Goal: Information Seeking & Learning: Learn about a topic

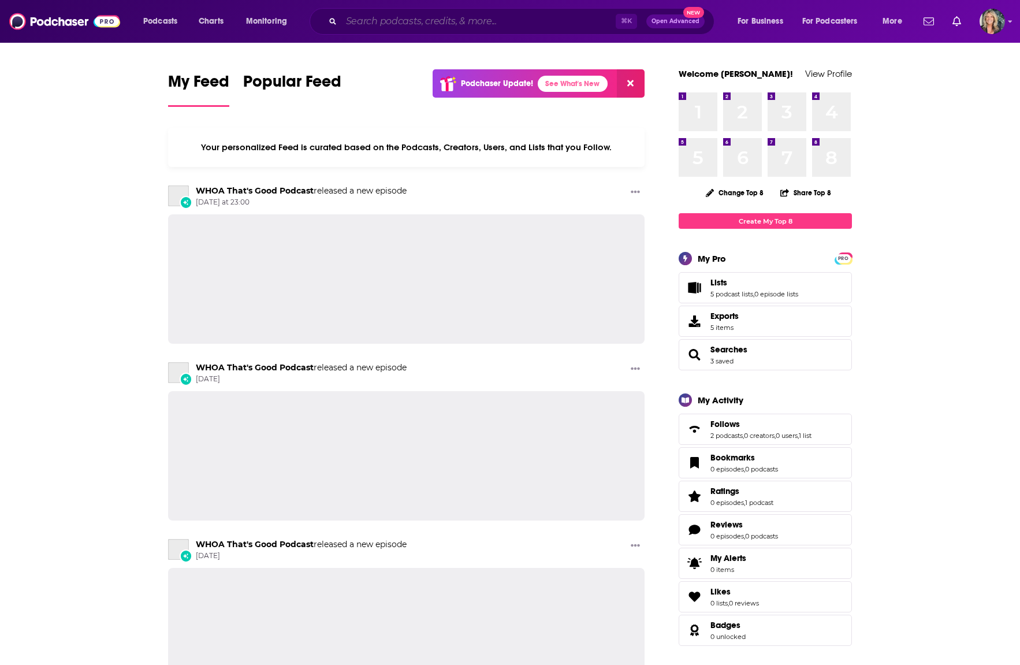
click at [399, 20] on input "Search podcasts, credits, & more..." at bounding box center [478, 21] width 274 height 18
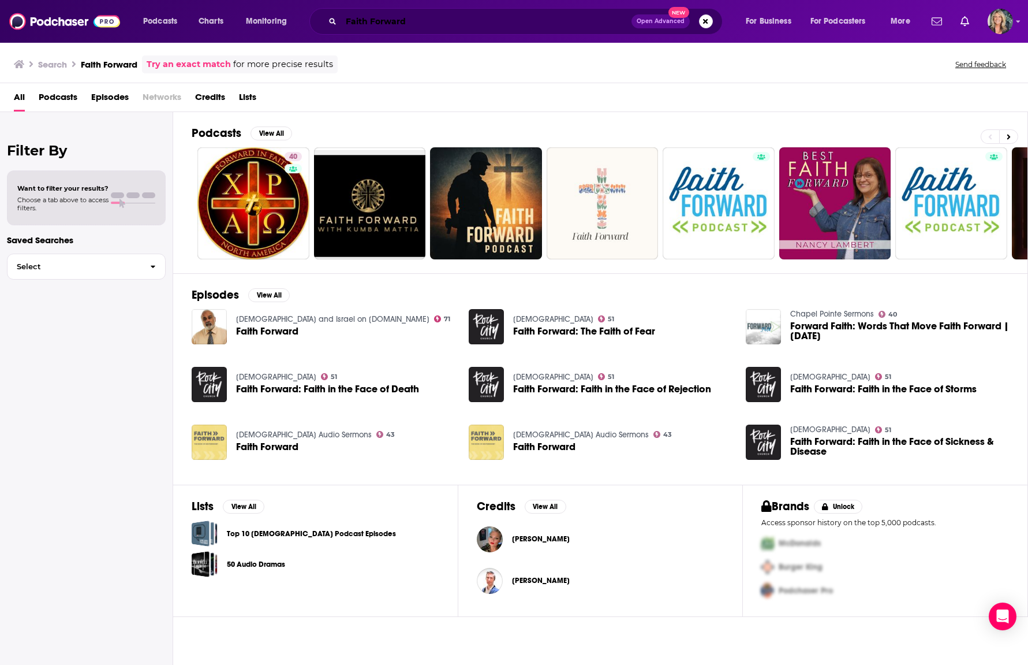
click at [419, 21] on input "Faith Forward" at bounding box center [486, 21] width 290 height 18
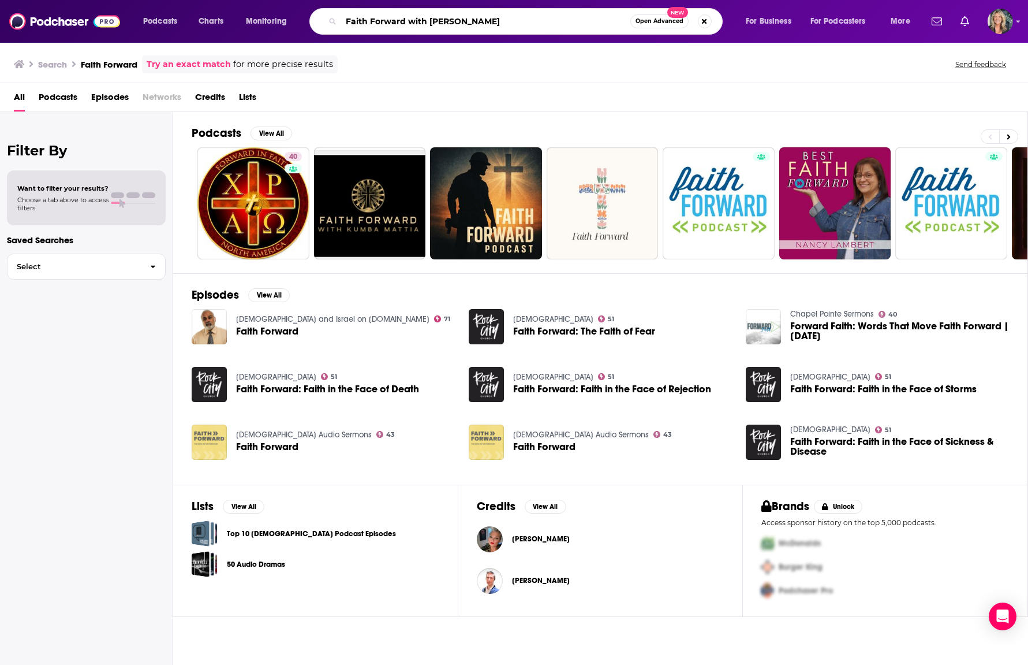
type input "Faith Forward with [PERSON_NAME]"
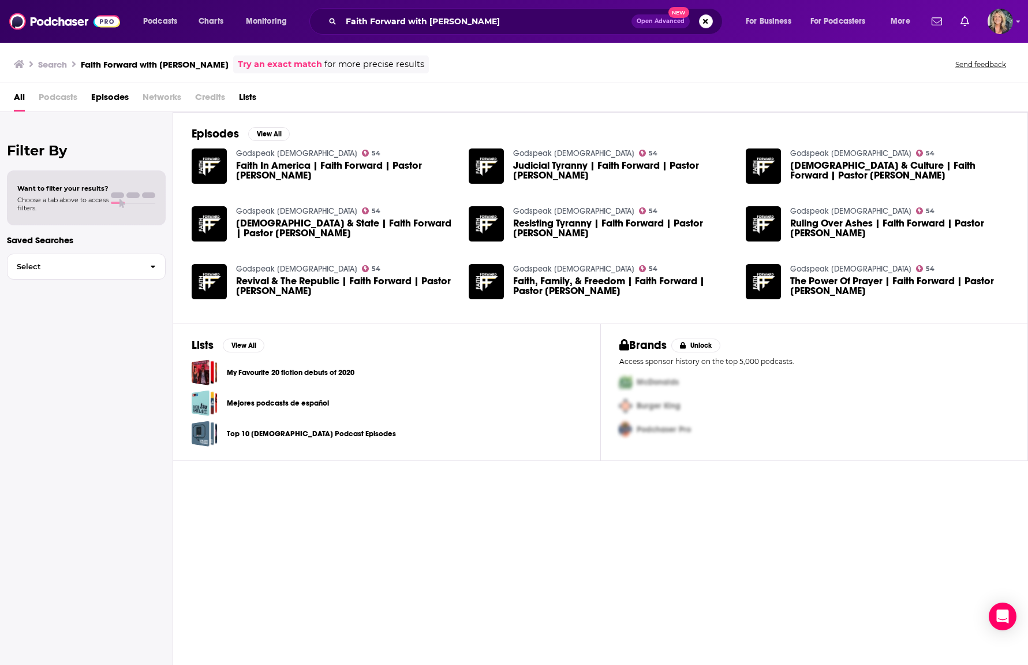
click at [256, 224] on span "[DEMOGRAPHIC_DATA] & State | Faith Forward | Pastor [PERSON_NAME]" at bounding box center [345, 228] width 219 height 20
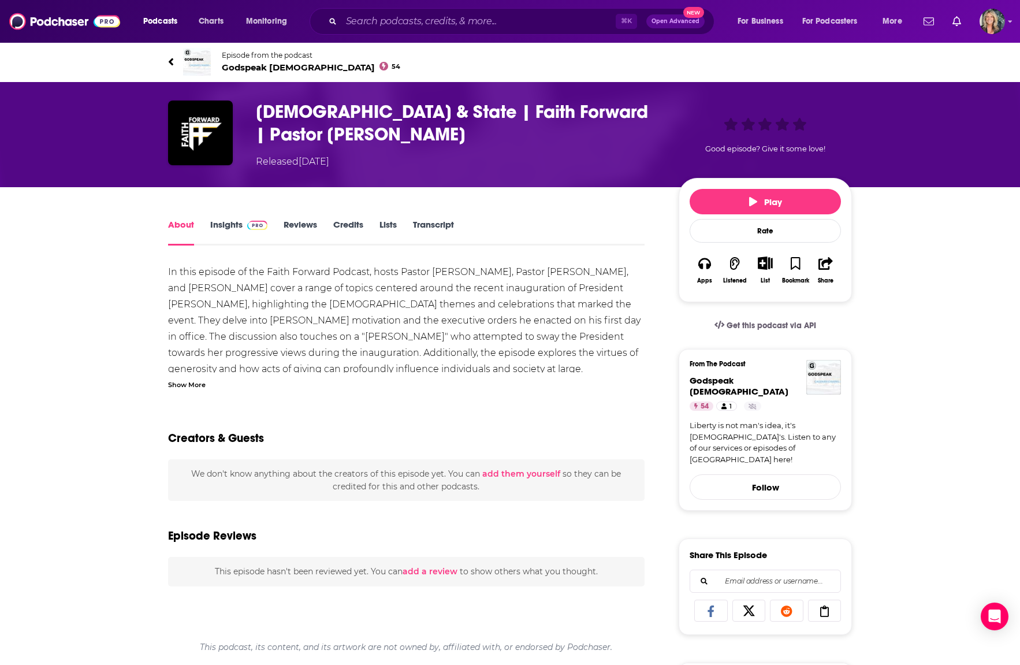
click at [212, 222] on link "Insights" at bounding box center [238, 232] width 57 height 27
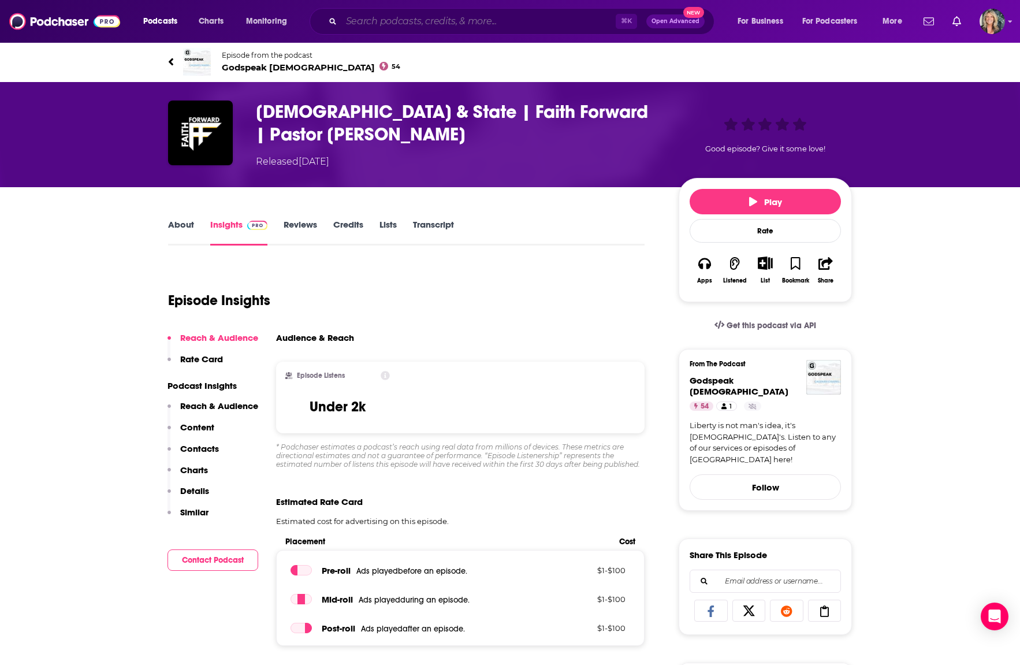
click at [356, 23] on input "Search podcasts, credits, & more..." at bounding box center [478, 21] width 274 height 18
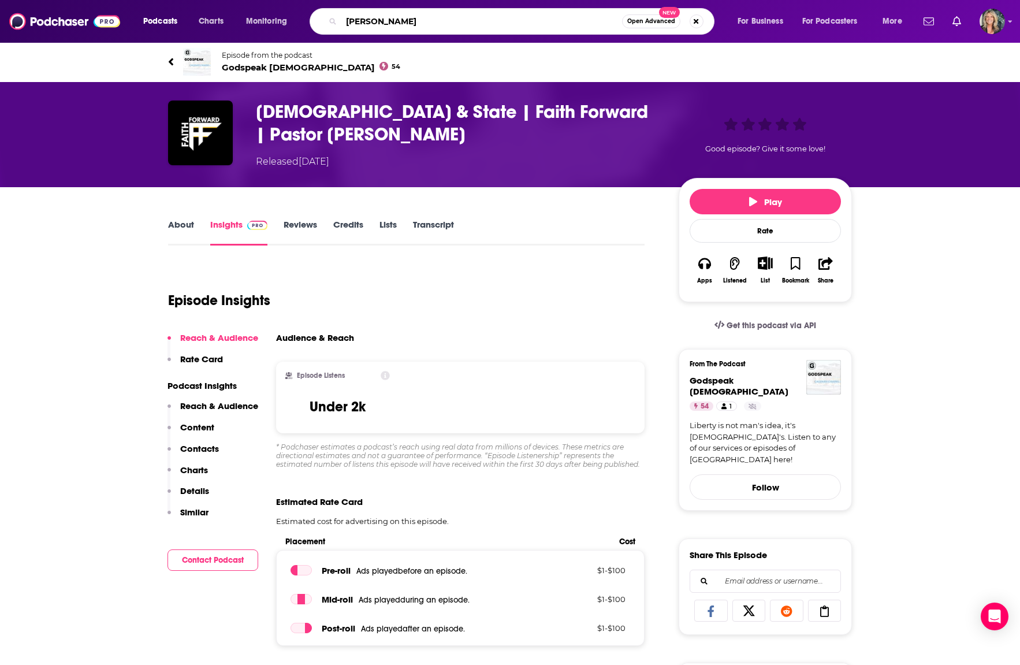
type input "[PERSON_NAME]"
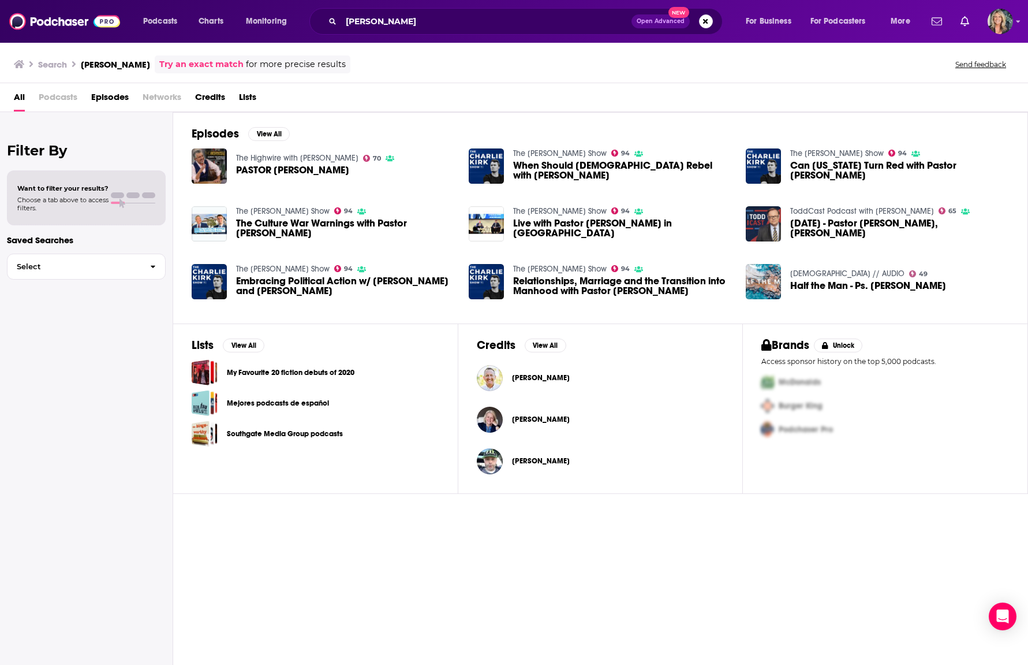
click at [539, 377] on span "[PERSON_NAME]" at bounding box center [541, 377] width 58 height 9
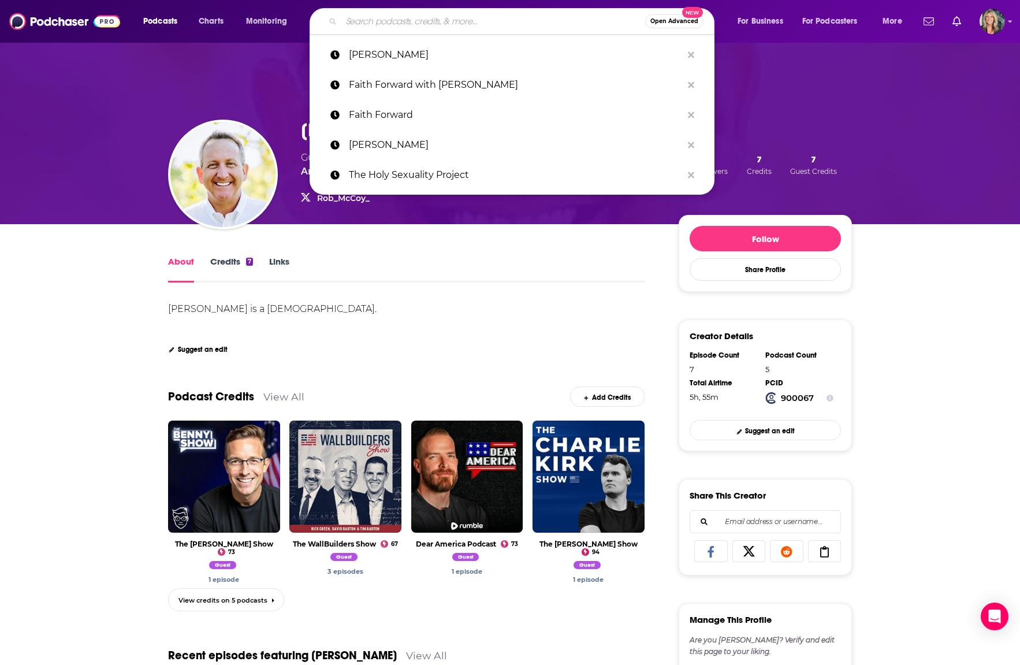
click at [371, 20] on input "Search podcasts, credits, & more..." at bounding box center [493, 21] width 304 height 18
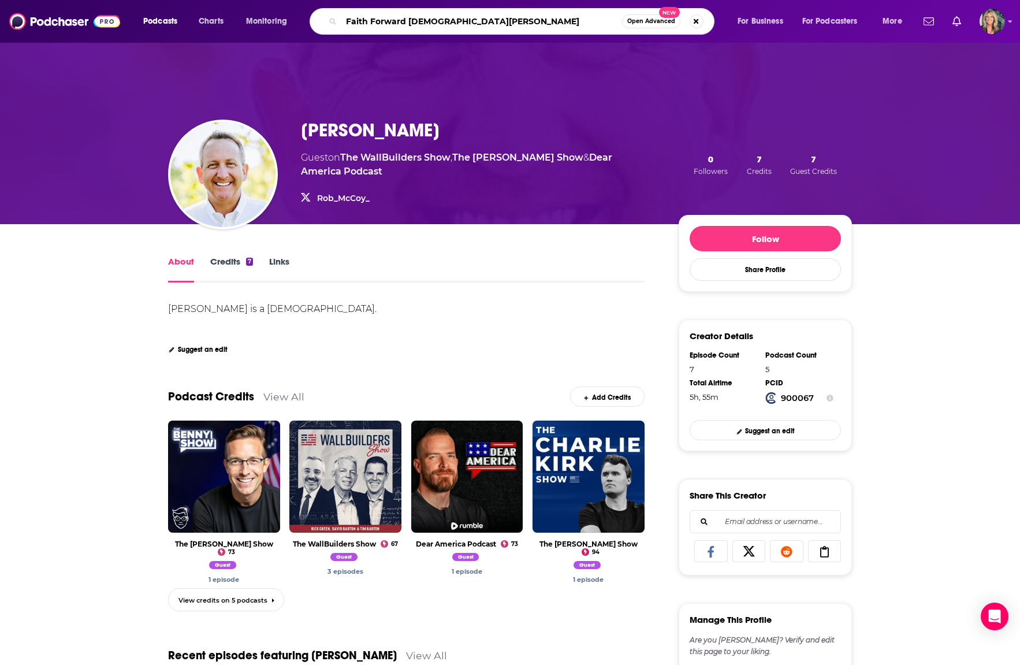
type input "Faith Forward pastor [PERSON_NAME]"
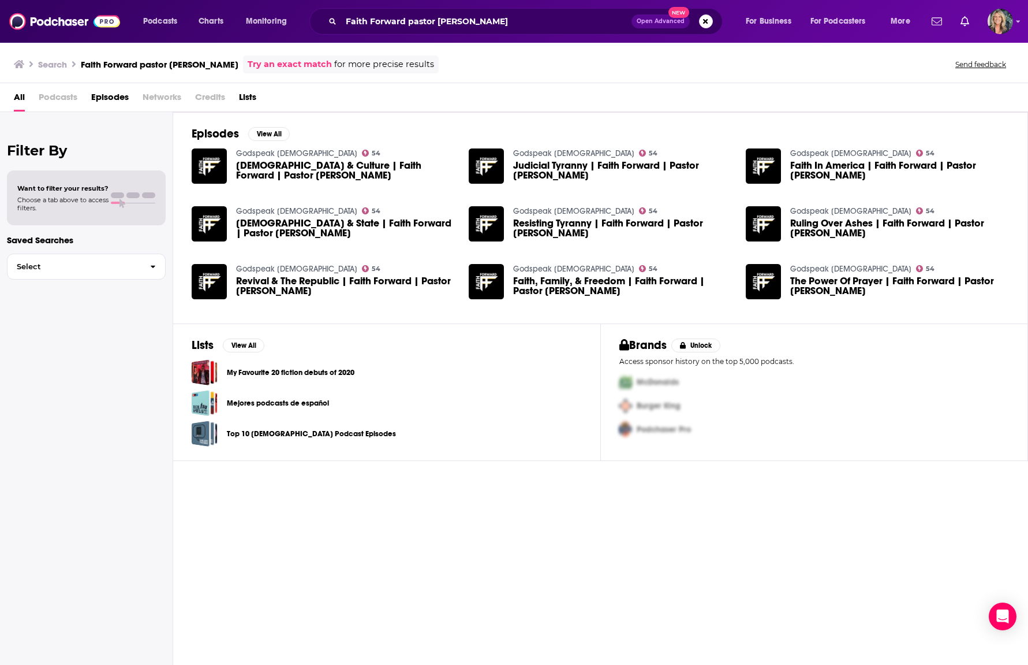
click at [312, 278] on span "Revival & The Republic | Faith Forward | Pastor [PERSON_NAME]" at bounding box center [345, 286] width 219 height 20
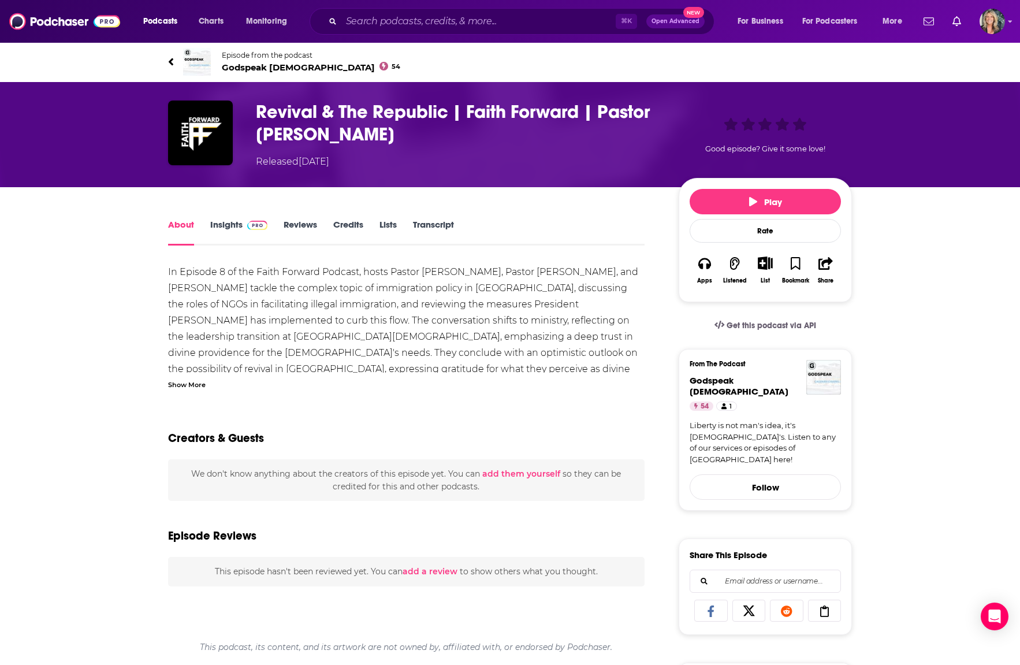
click at [270, 67] on span "Godspeak [DEMOGRAPHIC_DATA] 54" at bounding box center [311, 67] width 178 height 11
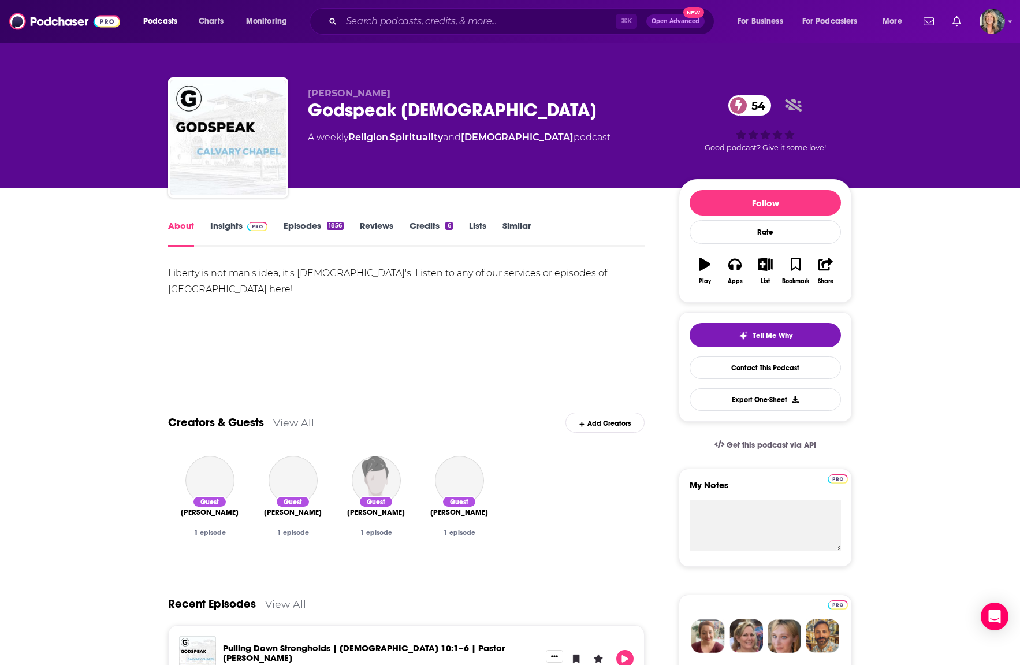
click at [233, 225] on link "Insights" at bounding box center [238, 233] width 57 height 27
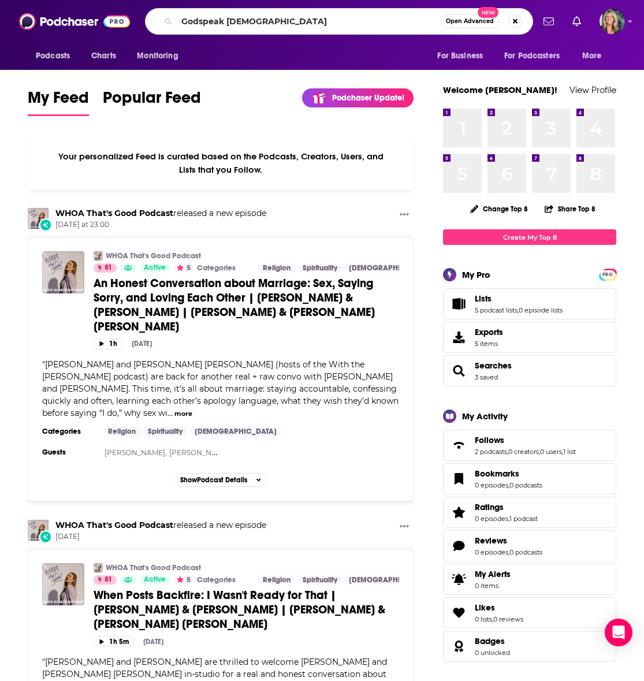
type input "Godspeak Calvary chapel"
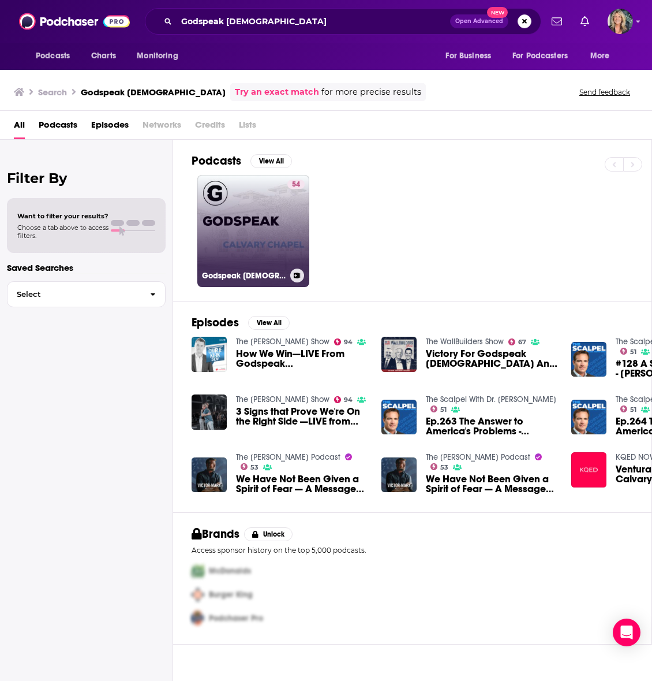
click at [255, 206] on link "54 Godspeak Calvary Chapel" at bounding box center [253, 231] width 112 height 112
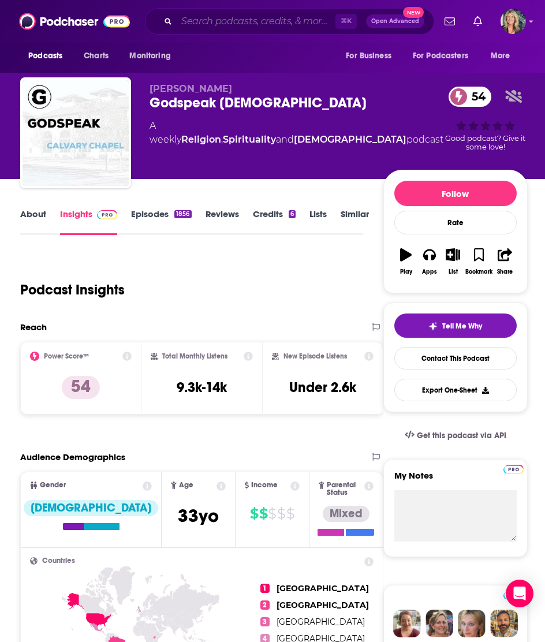
click at [191, 20] on input "Search podcasts, credits, & more..." at bounding box center [256, 21] width 159 height 18
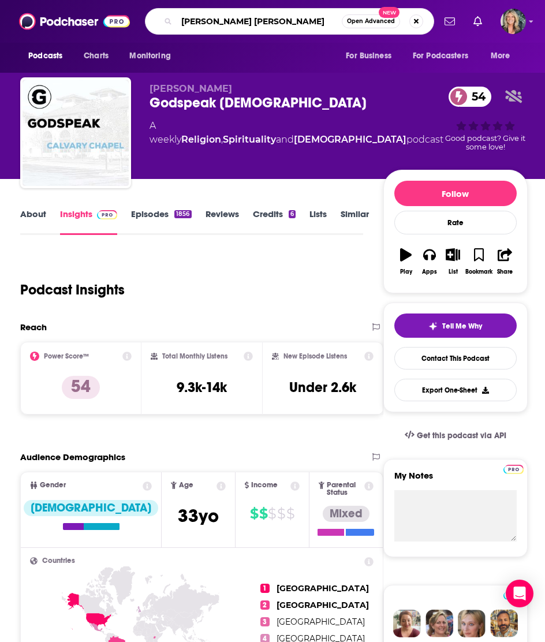
type input "Jamie Kern Lima"
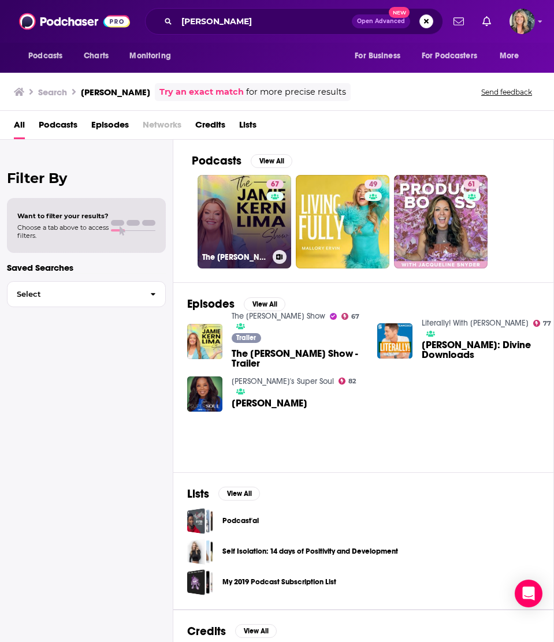
click at [249, 212] on link "67 The Jamie Kern Lima Show" at bounding box center [244, 222] width 94 height 94
